Goal: Task Accomplishment & Management: Manage account settings

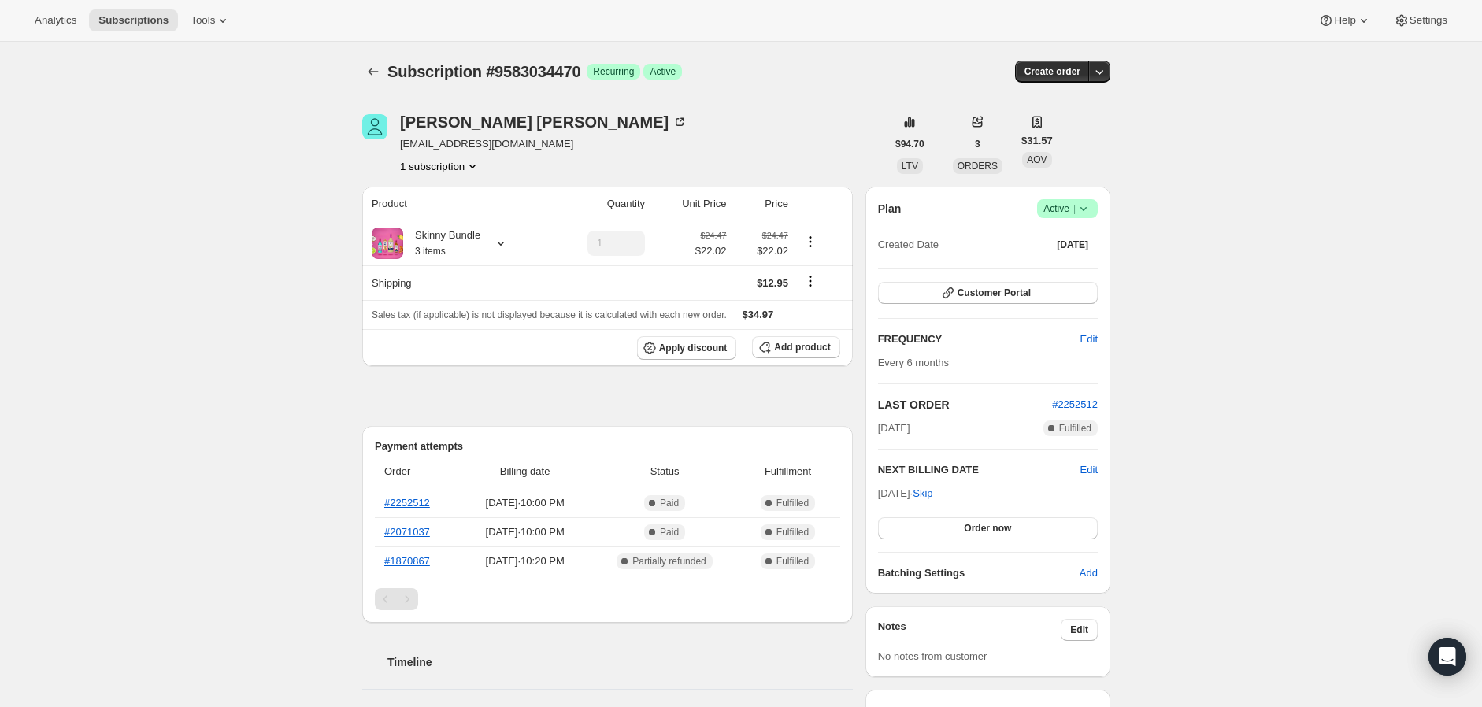
drag, startPoint x: 1019, startPoint y: 305, endPoint x: 1019, endPoint y: 278, distance: 27.6
click at [1019, 278] on div "Plan Success Active | Created Date [DATE] Customer Portal FREQUENCY Edit Every …" at bounding box center [988, 390] width 220 height 382
click at [1021, 294] on span "Customer Portal" at bounding box center [993, 293] width 73 height 13
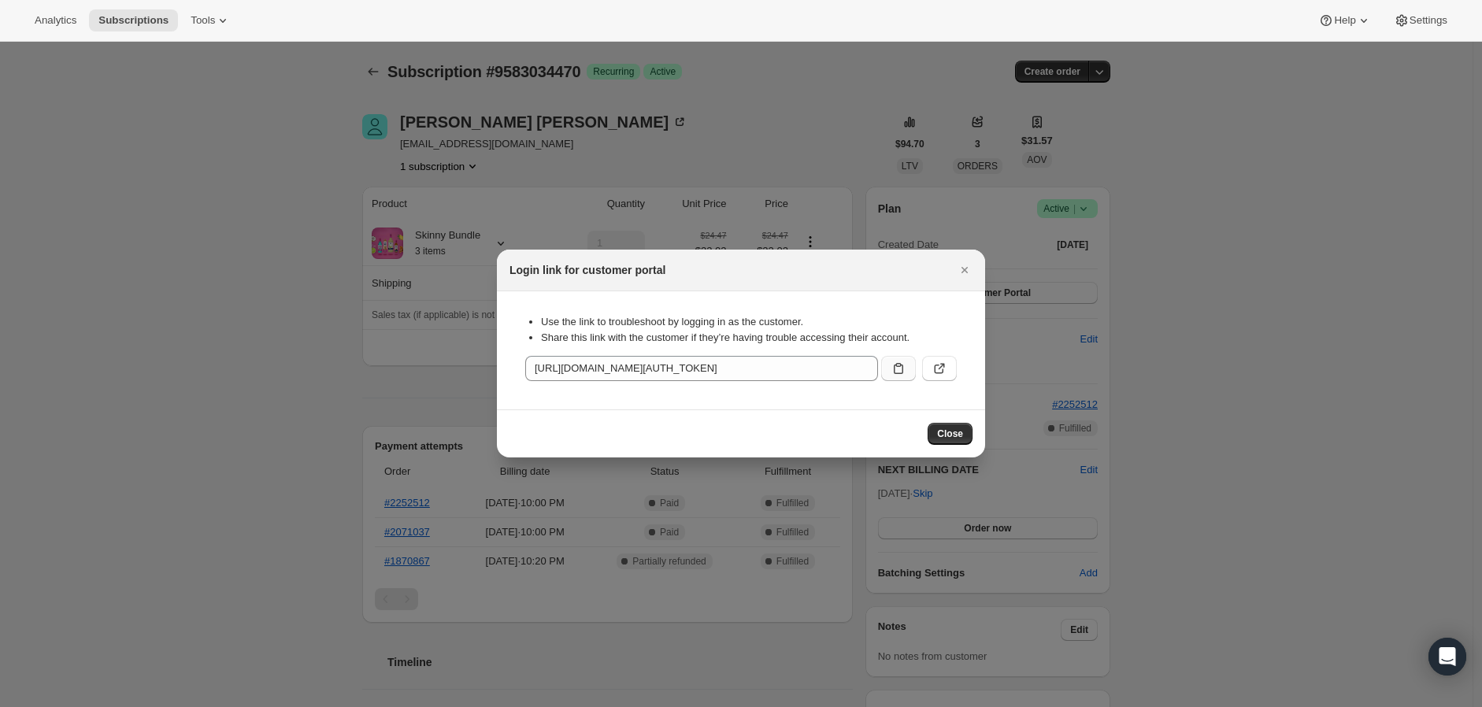
click at [890, 374] on button ":rc1:" at bounding box center [898, 368] width 35 height 25
click at [935, 377] on button ":rc1:" at bounding box center [939, 368] width 35 height 25
